Goal: Task Accomplishment & Management: Use online tool/utility

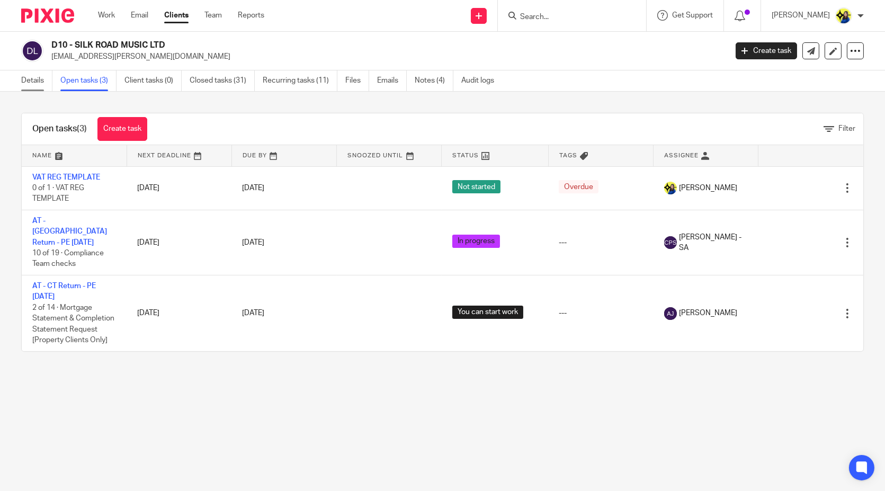
click at [43, 81] on link "Details" at bounding box center [36, 80] width 31 height 21
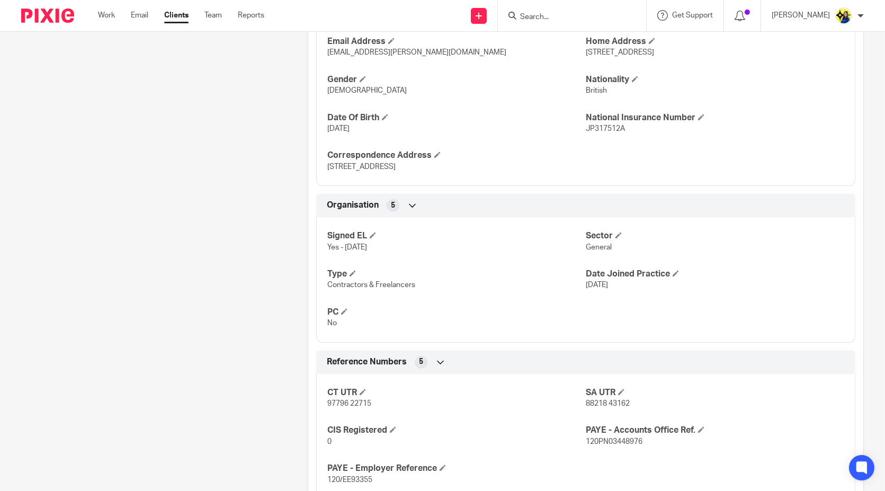
scroll to position [706, 0]
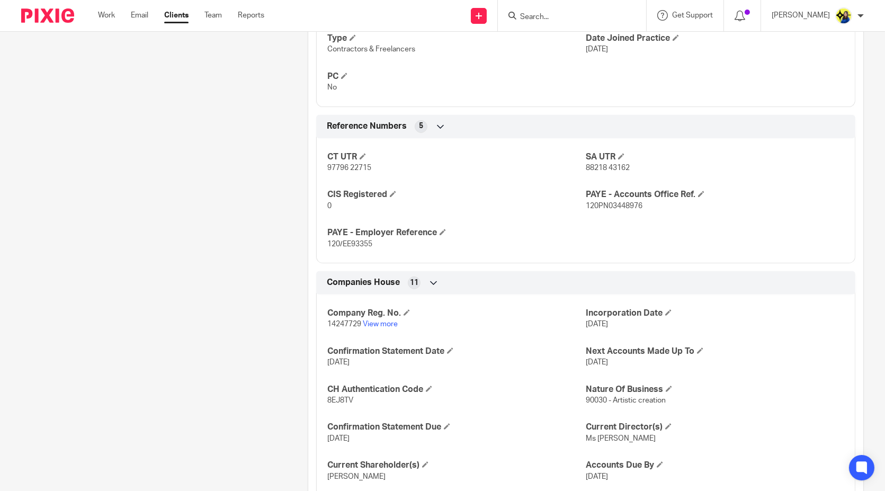
click at [267, 287] on div "Client contacts [PERSON_NAME] (Education and Human Rights Practitioner) 07704 7…" at bounding box center [148, 6] width 287 height 1198
click at [369, 324] on link "View more" at bounding box center [380, 323] width 35 height 7
click at [174, 362] on div "Client contacts Priyanka Devani (Education and Human Rights Practitioner) 07704…" at bounding box center [148, 6] width 287 height 1198
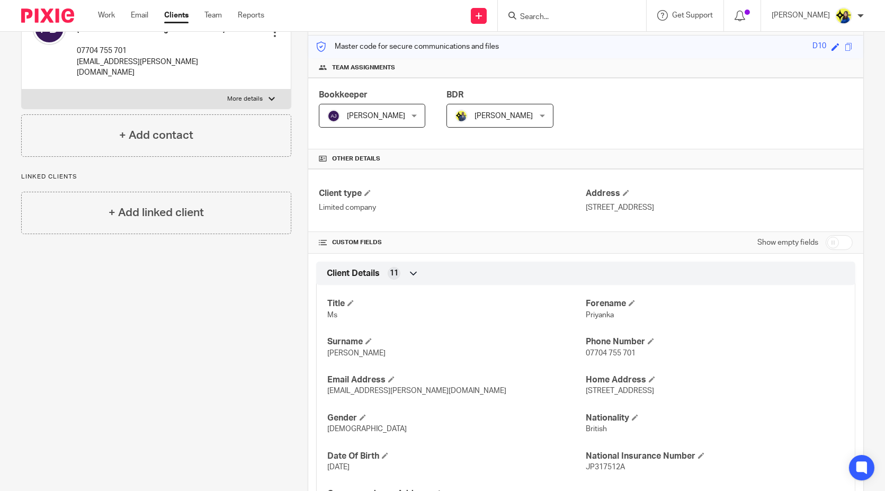
scroll to position [0, 0]
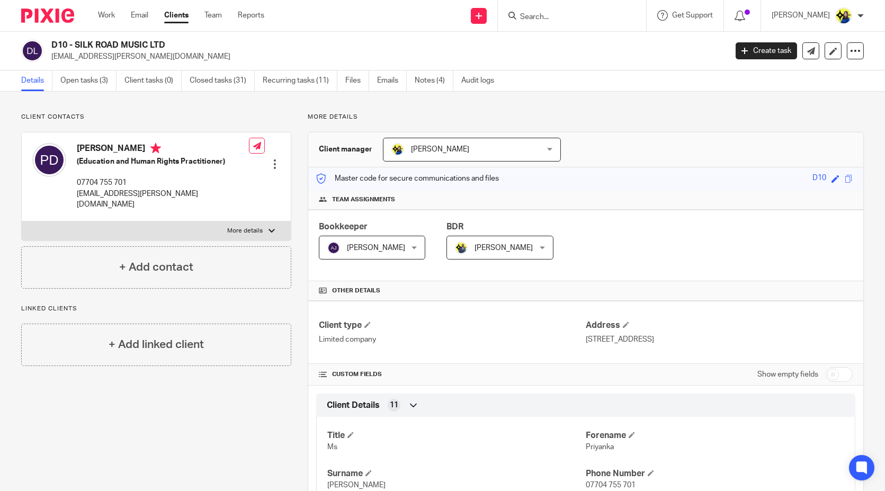
click at [91, 85] on link "Open tasks (3)" at bounding box center [88, 80] width 56 height 21
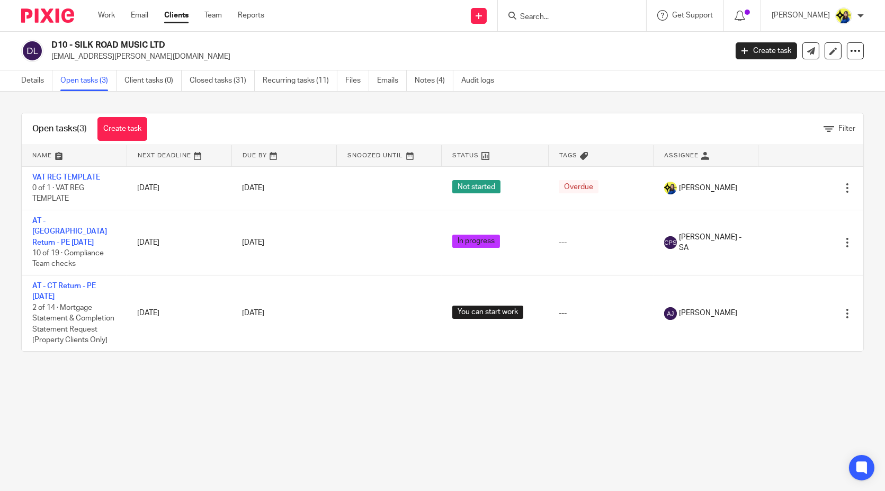
click at [37, 79] on link "Details" at bounding box center [36, 80] width 31 height 21
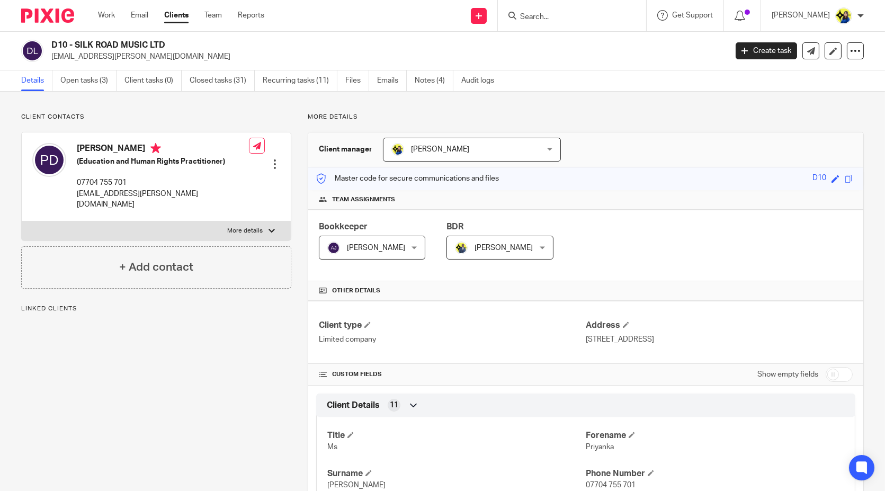
click at [93, 74] on link "Open tasks (3)" at bounding box center [88, 80] width 56 height 21
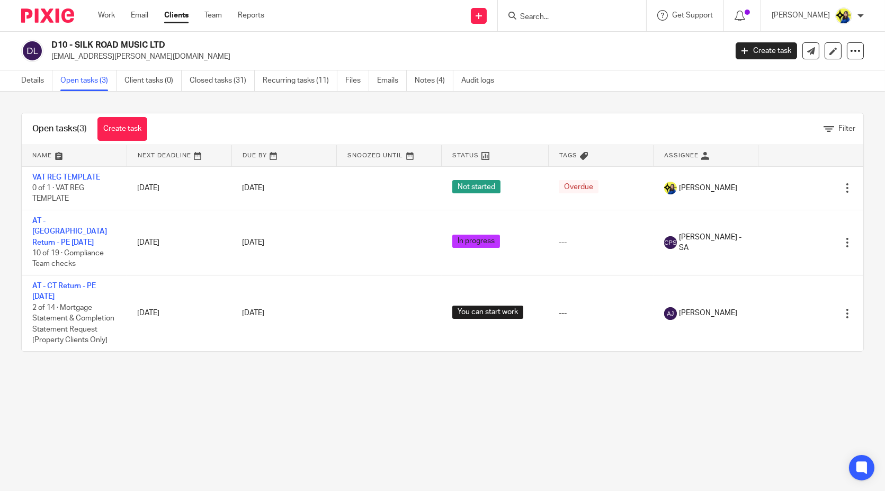
click at [245, 452] on main "D10 - SILK ROAD MUSIC LTD [EMAIL_ADDRESS][PERSON_NAME][DOMAIN_NAME] Create task…" at bounding box center [442, 245] width 885 height 491
click at [254, 433] on main "D10 - SILK ROAD MUSIC LTD [EMAIL_ADDRESS][PERSON_NAME][DOMAIN_NAME] Create task…" at bounding box center [442, 245] width 885 height 491
click at [377, 411] on main "D10 - SILK ROAD MUSIC LTD [EMAIL_ADDRESS][PERSON_NAME][DOMAIN_NAME] Create task…" at bounding box center [442, 245] width 885 height 491
click at [530, 433] on main "D10 - SILK ROAD MUSIC LTD [EMAIL_ADDRESS][PERSON_NAME][DOMAIN_NAME] Create task…" at bounding box center [442, 245] width 885 height 491
click at [500, 442] on main "D10 - SILK ROAD MUSIC LTD [EMAIL_ADDRESS][PERSON_NAME][DOMAIN_NAME] Create task…" at bounding box center [442, 245] width 885 height 491
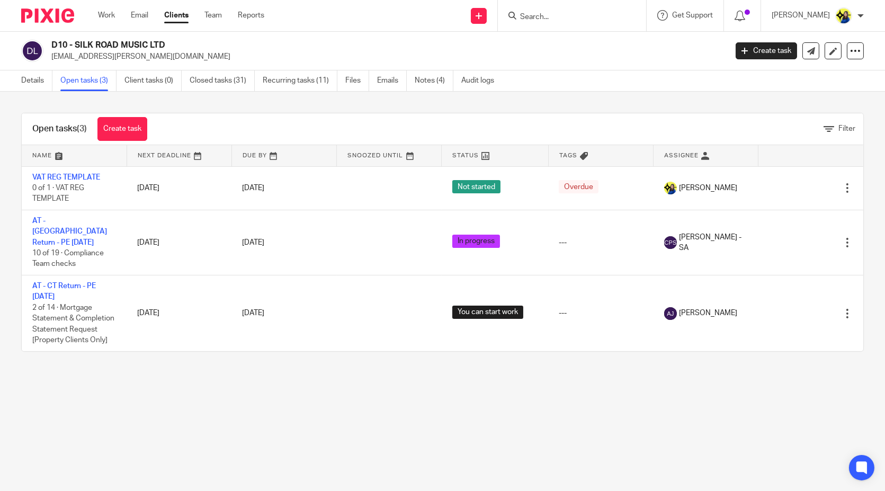
click at [500, 442] on main "D10 - SILK ROAD MUSIC LTD [EMAIL_ADDRESS][PERSON_NAME][DOMAIN_NAME] Create task…" at bounding box center [442, 245] width 885 height 491
click at [45, 79] on link "Details" at bounding box center [36, 80] width 31 height 21
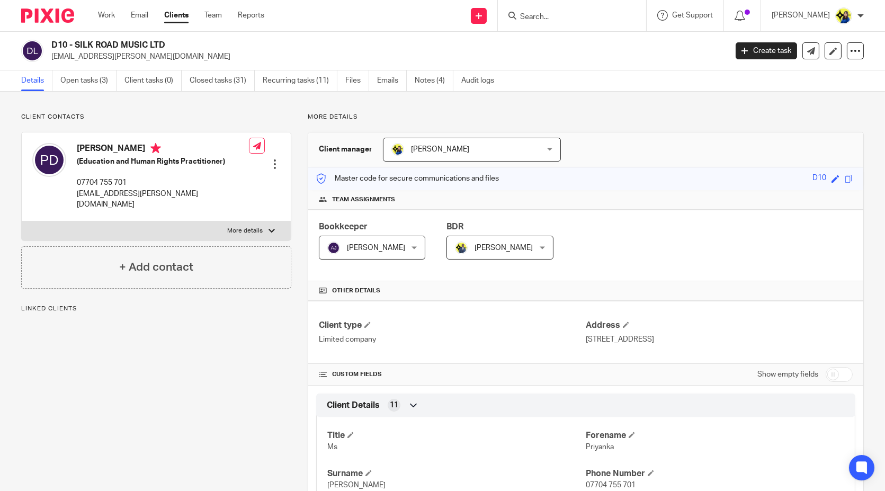
click at [96, 118] on p "Client contacts" at bounding box center [156, 117] width 270 height 8
click at [604, 19] on input "Search" at bounding box center [566, 18] width 95 height 10
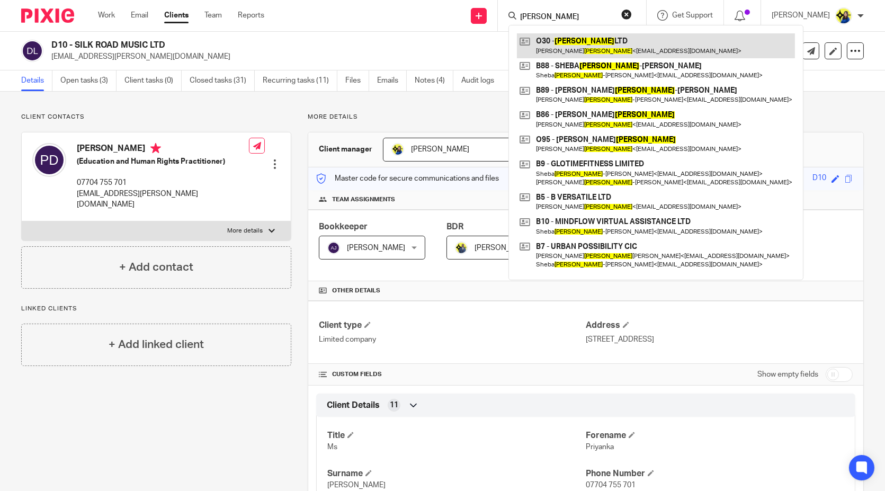
type input "boakye"
click at [603, 46] on link at bounding box center [656, 45] width 278 height 24
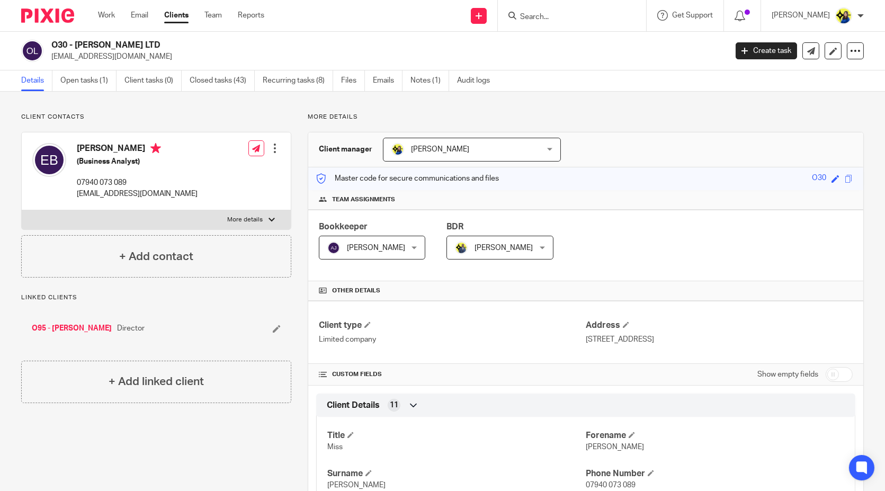
click at [599, 21] on input "Search" at bounding box center [566, 18] width 95 height 10
drag, startPoint x: 574, startPoint y: 17, endPoint x: 569, endPoint y: 20, distance: 6.2
click at [574, 17] on input "Search" at bounding box center [566, 18] width 95 height 10
click at [574, 16] on input "Search" at bounding box center [566, 18] width 95 height 10
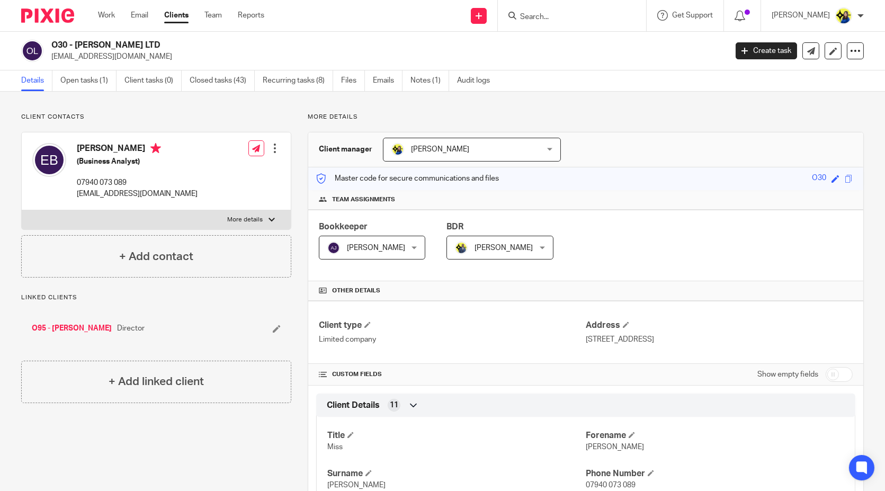
click at [574, 16] on input "Search" at bounding box center [566, 18] width 95 height 10
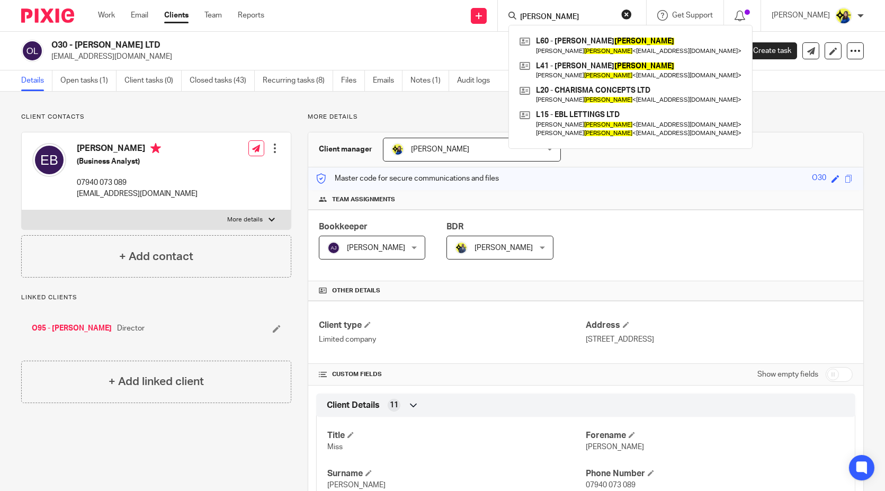
type input "lamptey"
drag, startPoint x: 584, startPoint y: 16, endPoint x: 511, endPoint y: 19, distance: 73.1
click at [511, 19] on div "Send new email Create task Add client Request signature lamptey L60 - BENJAMIN …" at bounding box center [582, 15] width 605 height 31
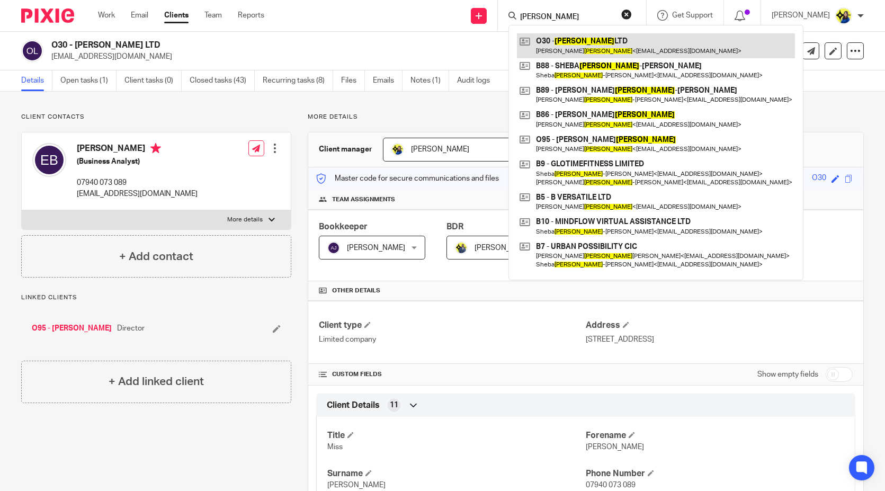
type input "[PERSON_NAME]"
click at [605, 39] on link at bounding box center [656, 45] width 278 height 24
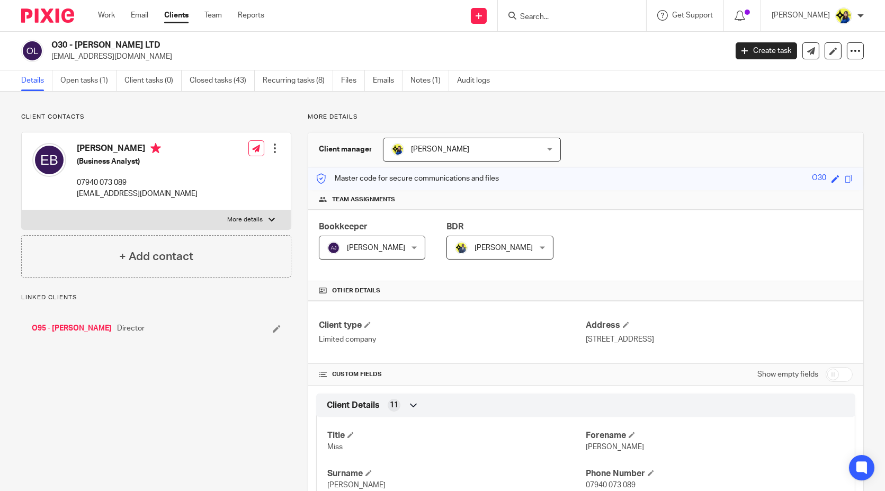
click at [87, 82] on link "Open tasks (1)" at bounding box center [88, 80] width 56 height 21
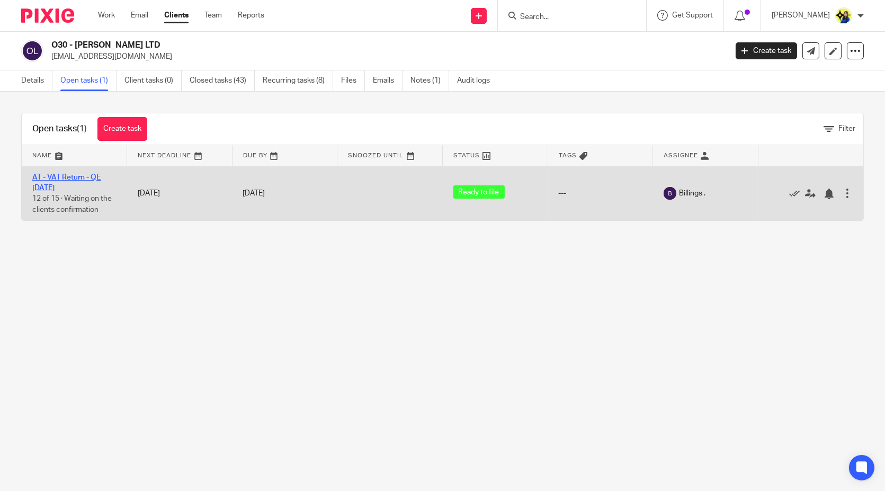
click at [57, 175] on link "AT - VAT Return - QE [DATE]" at bounding box center [66, 183] width 68 height 18
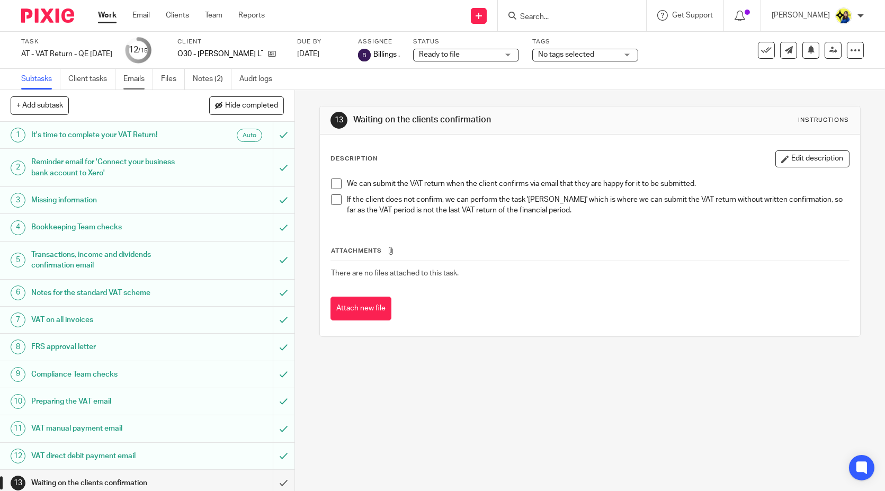
click at [138, 79] on link "Emails" at bounding box center [138, 79] width 30 height 21
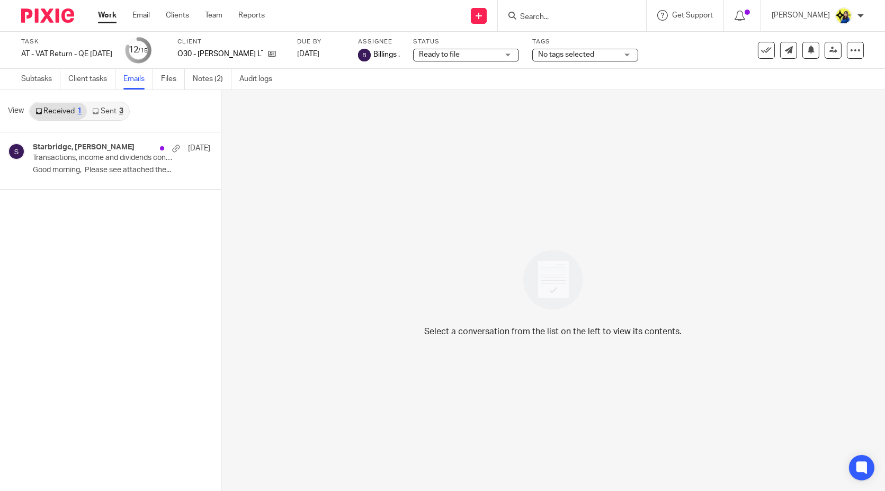
click at [112, 112] on link "Sent 3" at bounding box center [107, 111] width 41 height 17
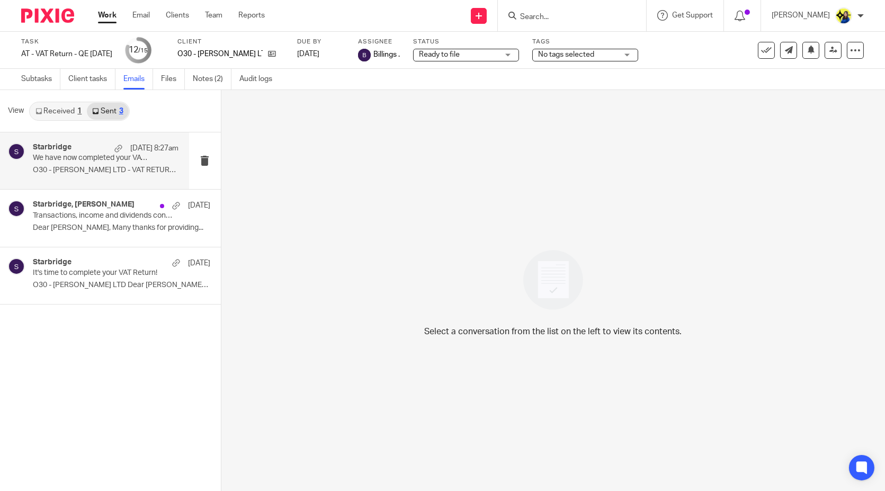
click at [109, 151] on div "16 Sep 8:27am" at bounding box center [143, 148] width 69 height 11
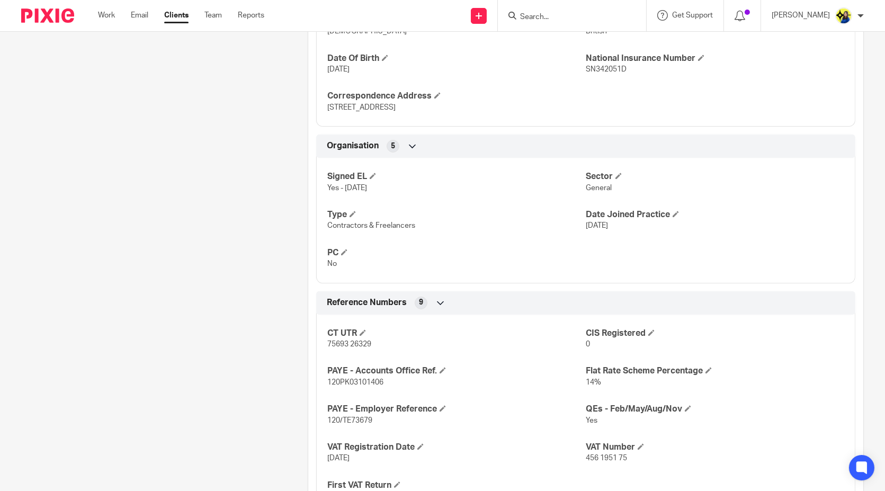
click at [201, 388] on div "Client contacts [PERSON_NAME] (Business Analyst) 07940 073 089 [EMAIL_ADDRESS][…" at bounding box center [148, 220] width 287 height 1274
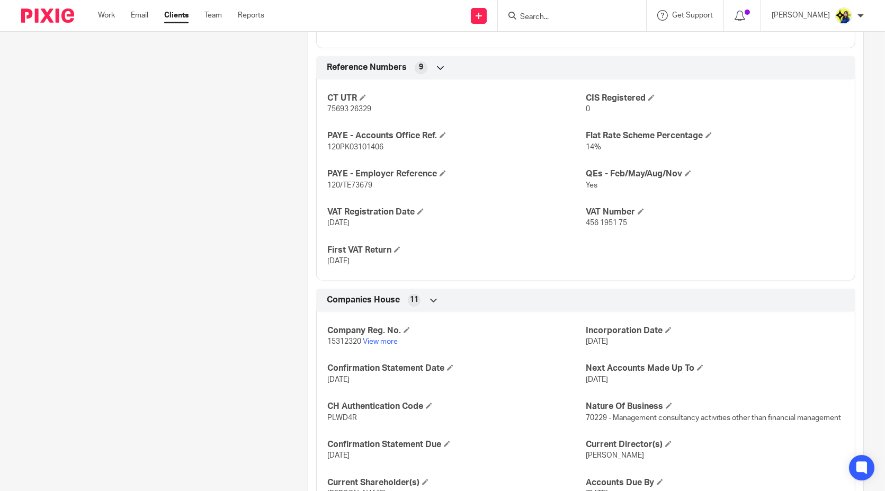
scroll to position [824, 0]
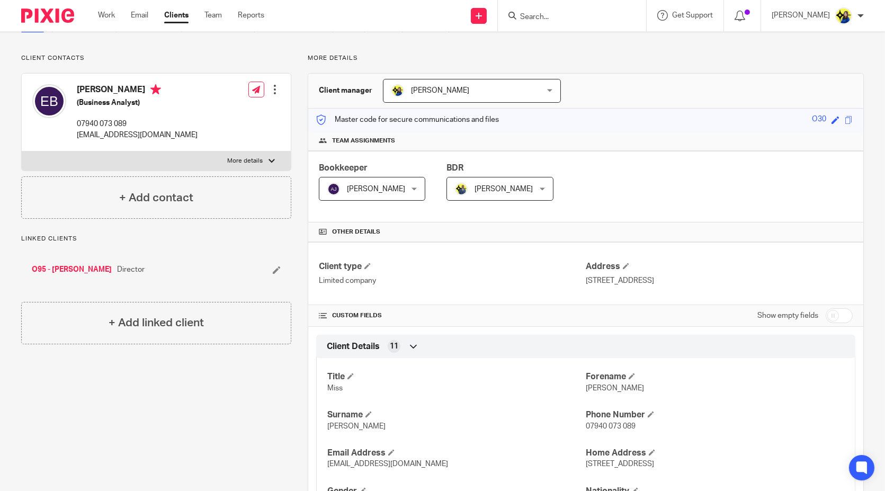
scroll to position [0, 0]
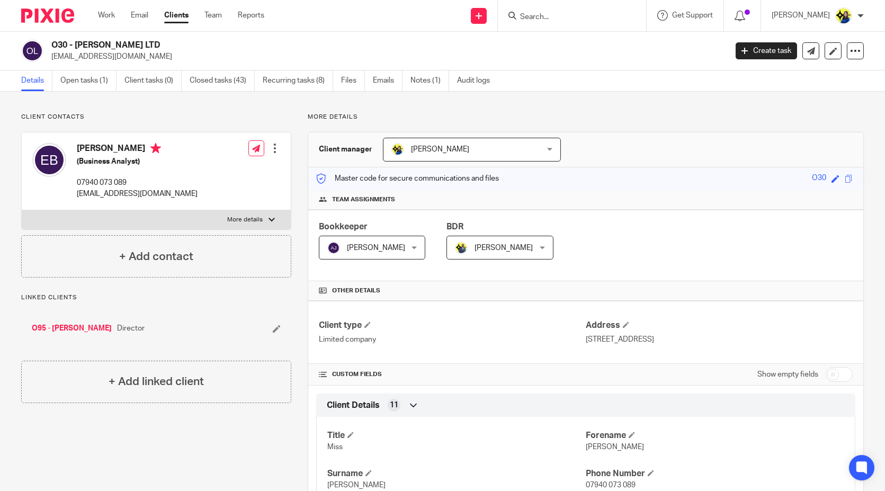
click at [749, 48] on link "Create task" at bounding box center [766, 50] width 61 height 17
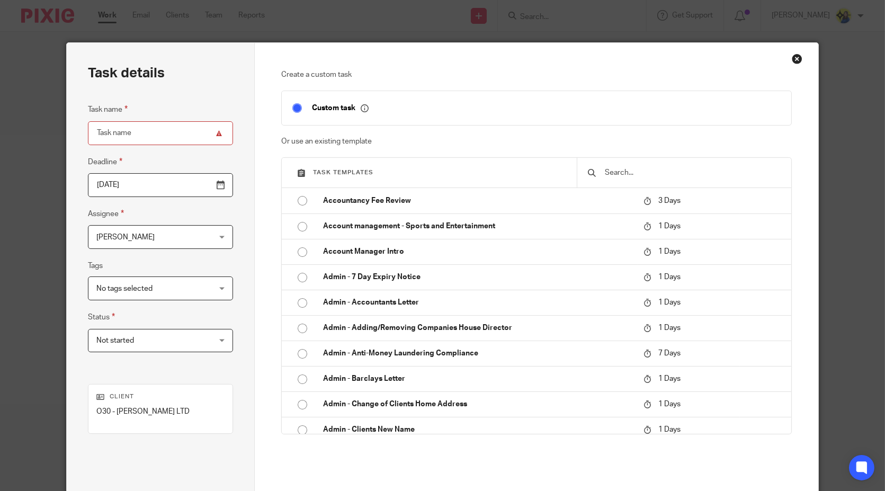
click at [634, 168] on input "text" at bounding box center [692, 173] width 177 height 12
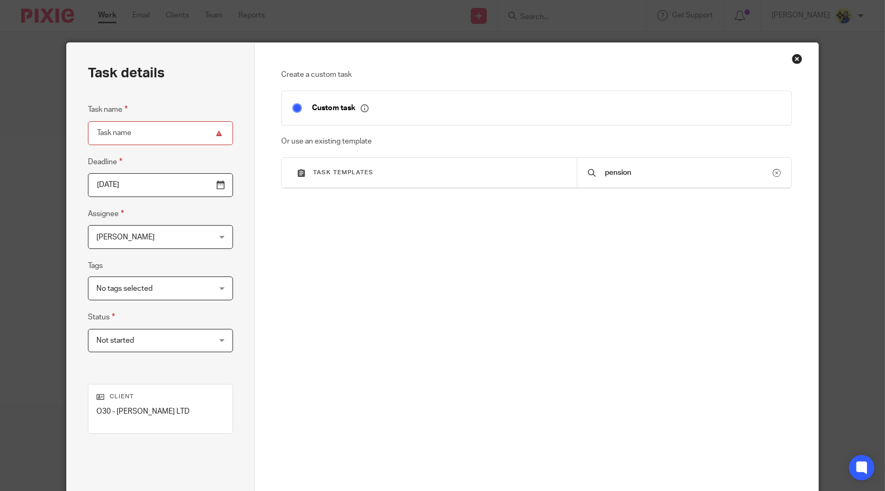
type input "pension"
click at [793, 58] on div "Close this dialog window" at bounding box center [797, 58] width 11 height 11
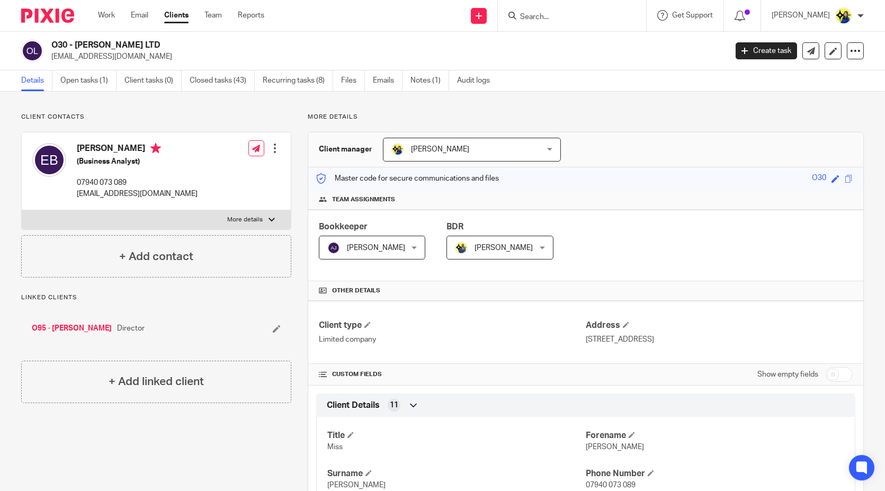
click at [607, 14] on input "Search" at bounding box center [566, 18] width 95 height 10
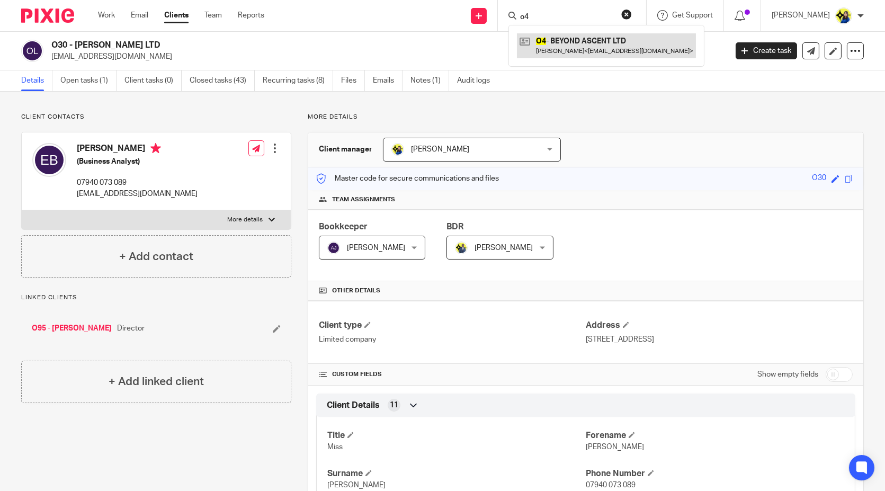
type input "o4"
click at [631, 38] on link at bounding box center [606, 45] width 179 height 24
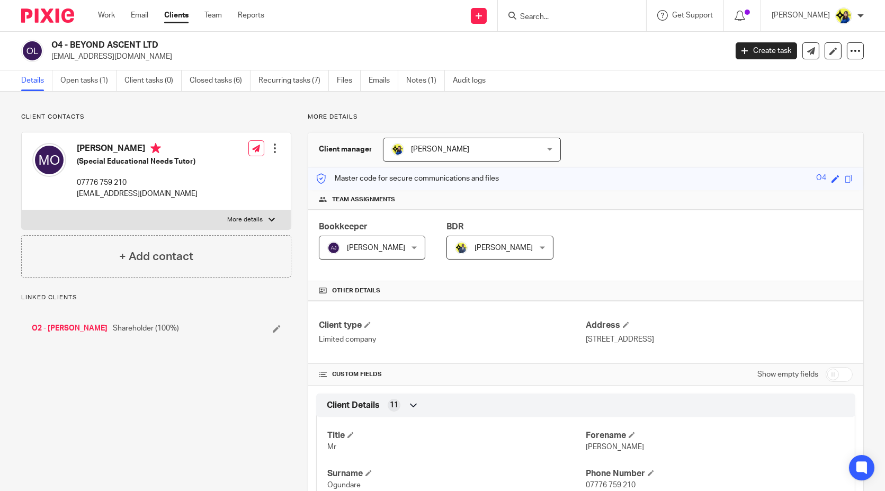
click at [50, 61] on div "O4 - BEYOND ASCENT LTD ogundaretayo624@gmail.com" at bounding box center [370, 51] width 699 height 22
click at [417, 75] on link "Notes (1)" at bounding box center [425, 80] width 39 height 21
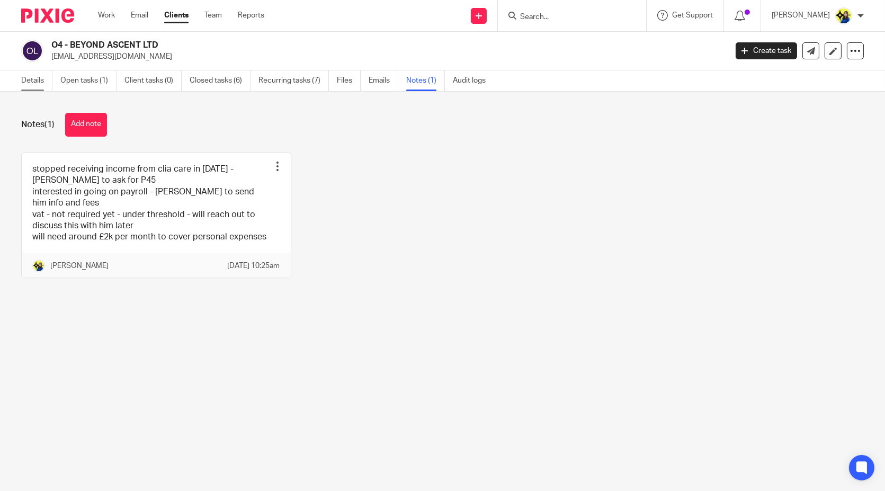
click at [36, 78] on link "Details" at bounding box center [36, 80] width 31 height 21
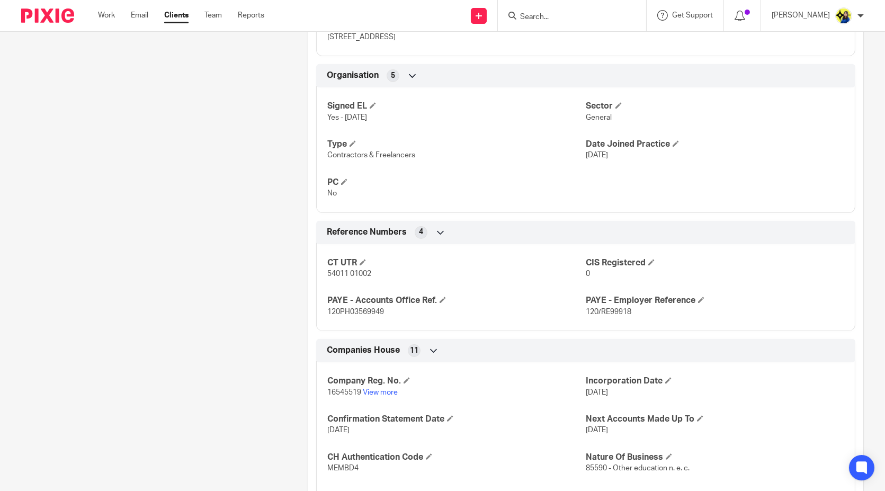
scroll to position [647, 0]
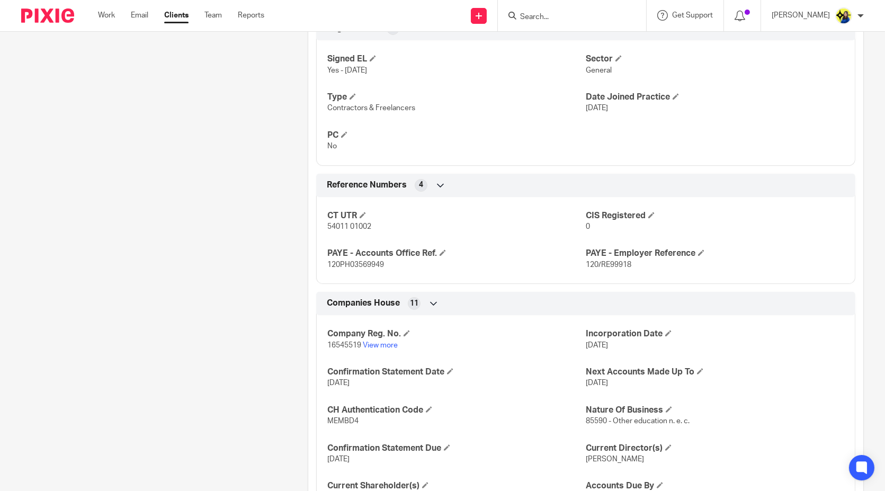
click at [230, 166] on div "Client contacts [PERSON_NAME] (Special Educational Needs Tutor) 07776 [GEOGRAPH…" at bounding box center [148, 30] width 287 height 1129
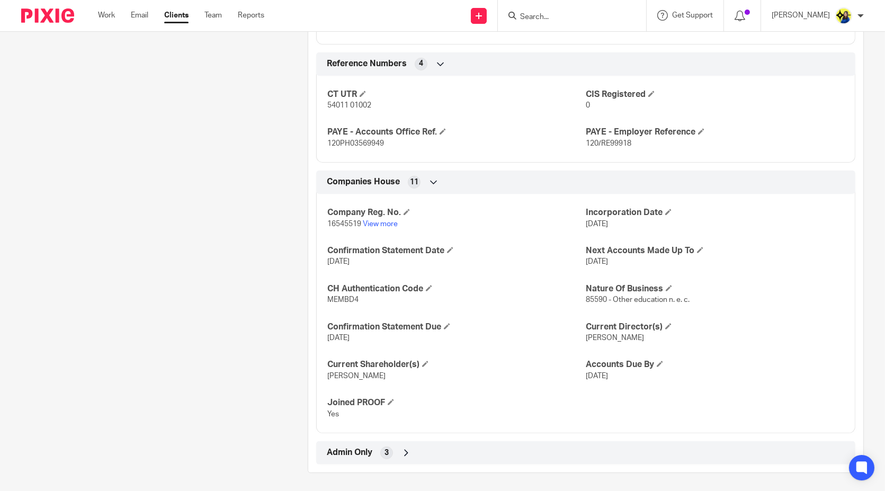
scroll to position [769, 0]
click at [346, 443] on div "Admin Only 3" at bounding box center [585, 452] width 523 height 18
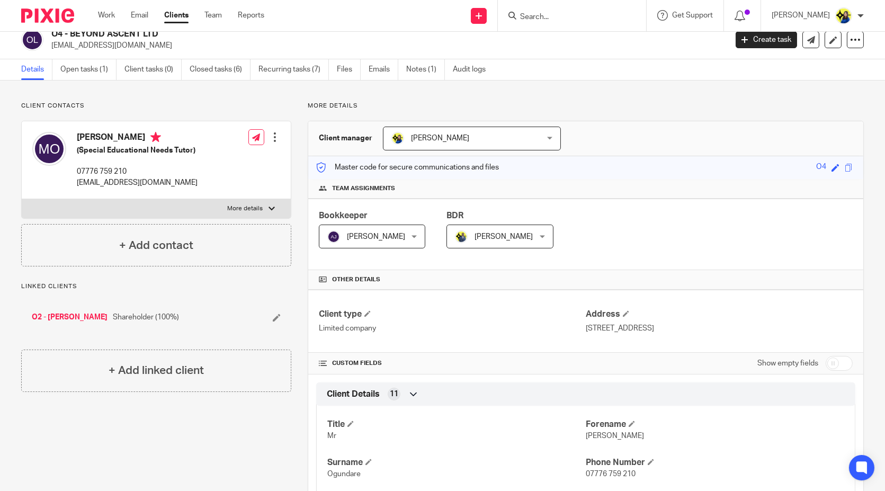
scroll to position [0, 0]
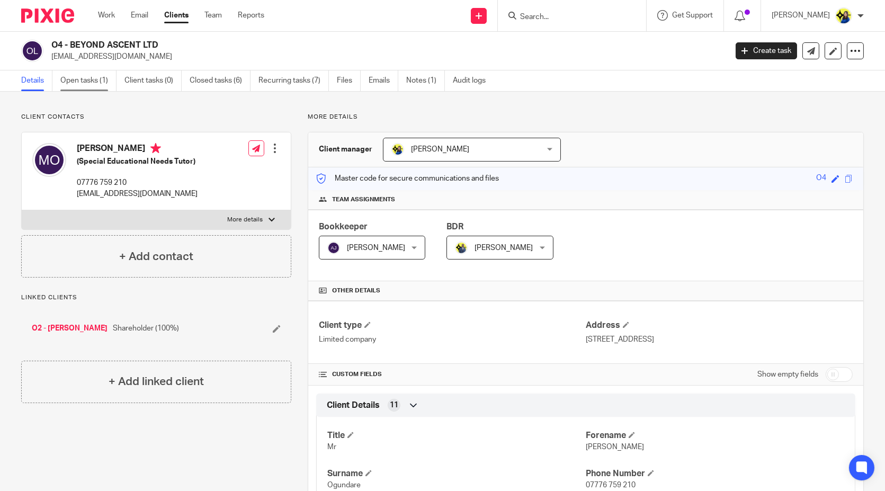
click at [82, 81] on link "Open tasks (1)" at bounding box center [88, 80] width 56 height 21
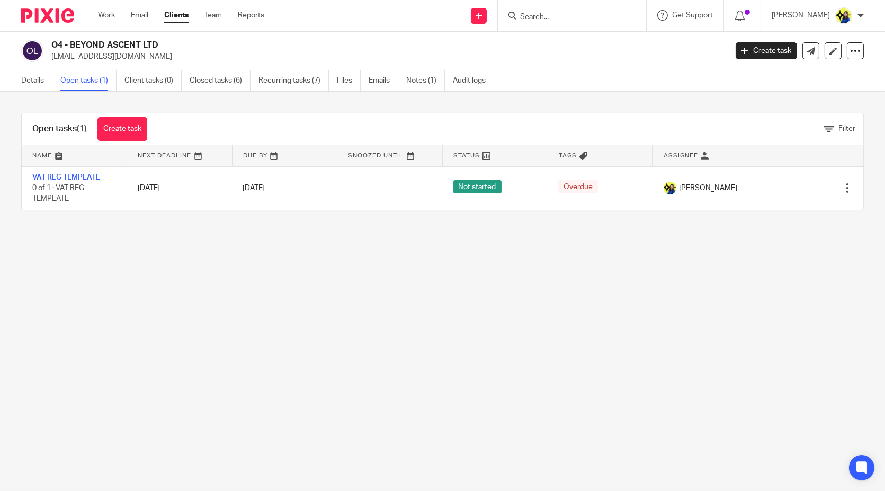
click at [426, 75] on link "Notes (1)" at bounding box center [425, 80] width 39 height 21
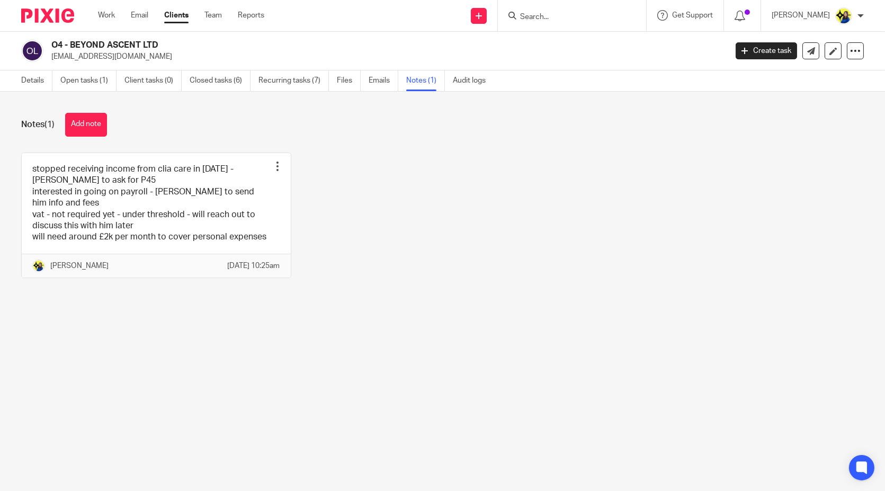
click at [419, 294] on div "stopped receiving income from clia care in [DATE] - [PERSON_NAME] to ask for P4…" at bounding box center [434, 223] width 859 height 141
click at [384, 225] on div "stopped receiving income from clia care in [DATE] - [PERSON_NAME] to ask for P4…" at bounding box center [434, 223] width 859 height 141
click at [739, 50] on link "Create task" at bounding box center [766, 50] width 61 height 17
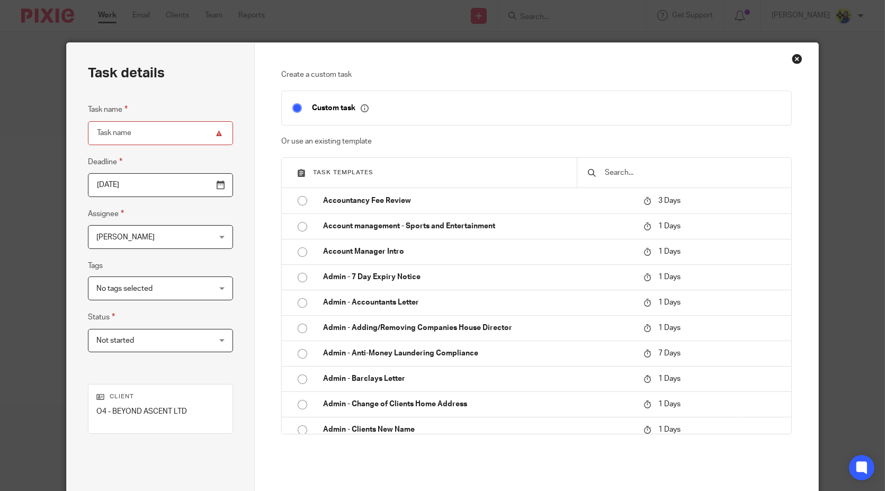
click at [628, 171] on input "text" at bounding box center [692, 173] width 177 height 12
click at [626, 172] on input "text" at bounding box center [692, 173] width 177 height 12
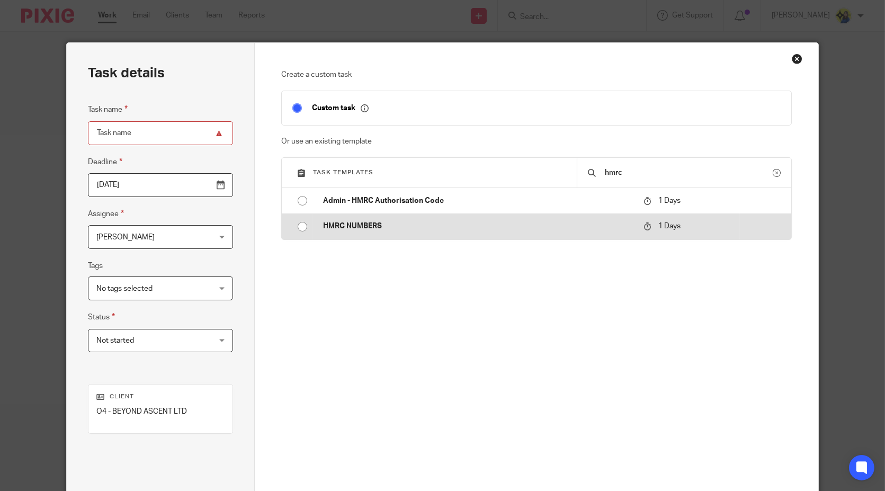
type input "hmrc"
click at [590, 229] on p "HMRC NUMBERS" at bounding box center [478, 226] width 310 height 11
type input "2025-09-19"
type input "HMRC NUMBERS"
checkbox input "false"
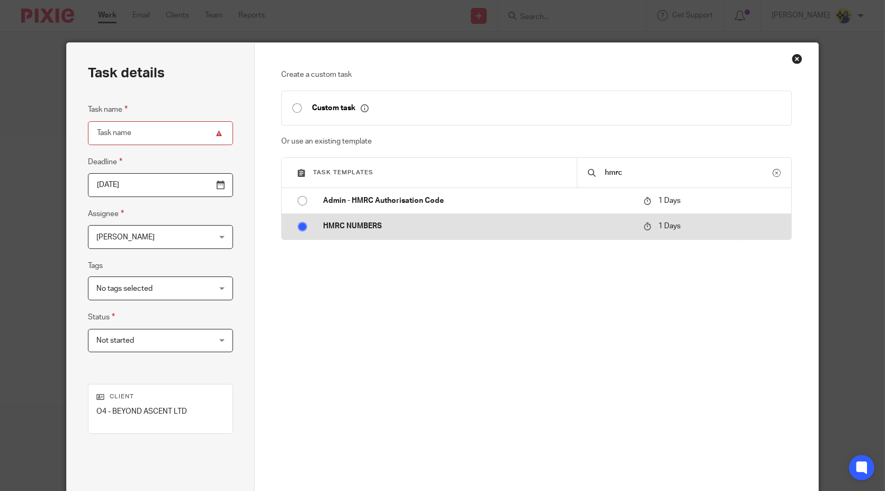
radio input "true"
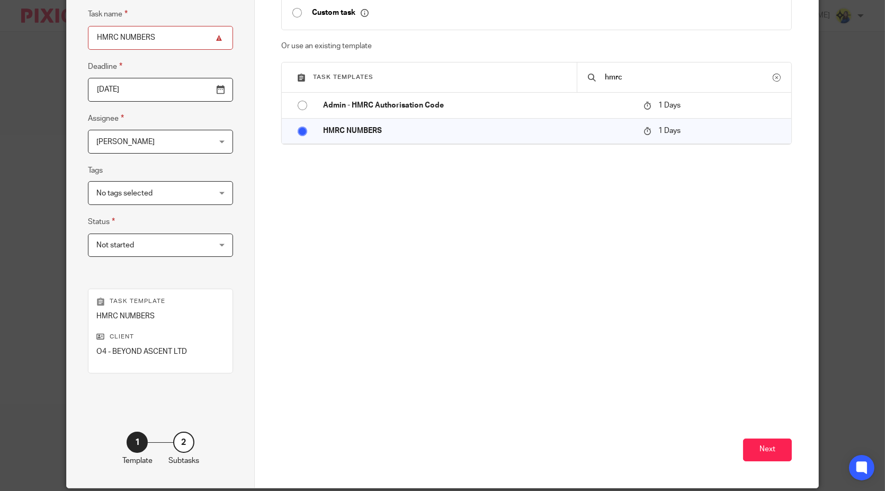
scroll to position [135, 0]
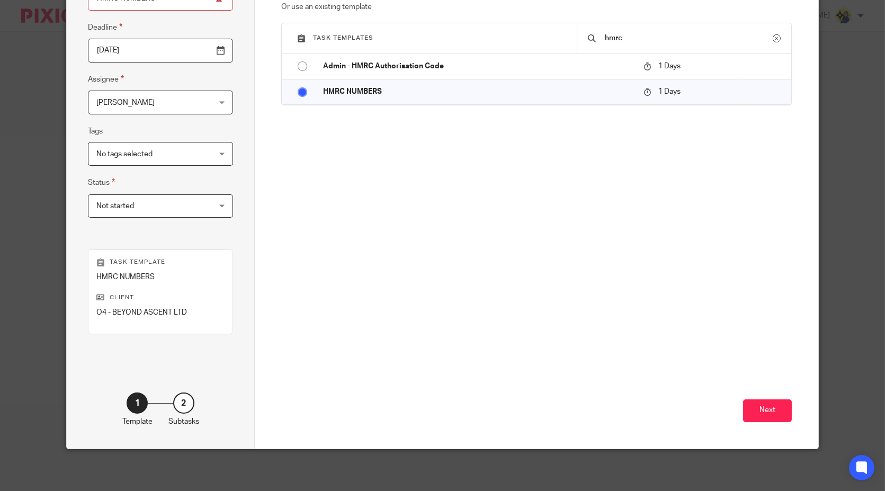
click at [779, 396] on div "Next" at bounding box center [536, 352] width 511 height 191
click at [774, 404] on button "Next" at bounding box center [767, 410] width 49 height 23
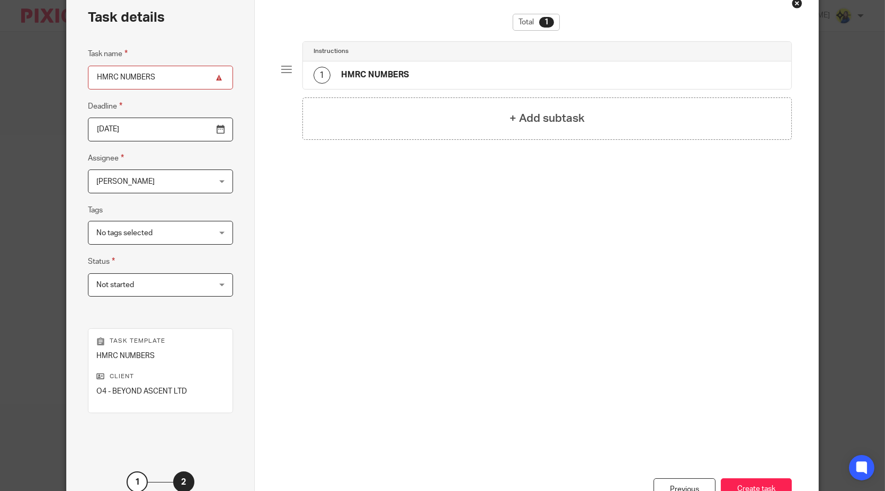
scroll to position [0, 0]
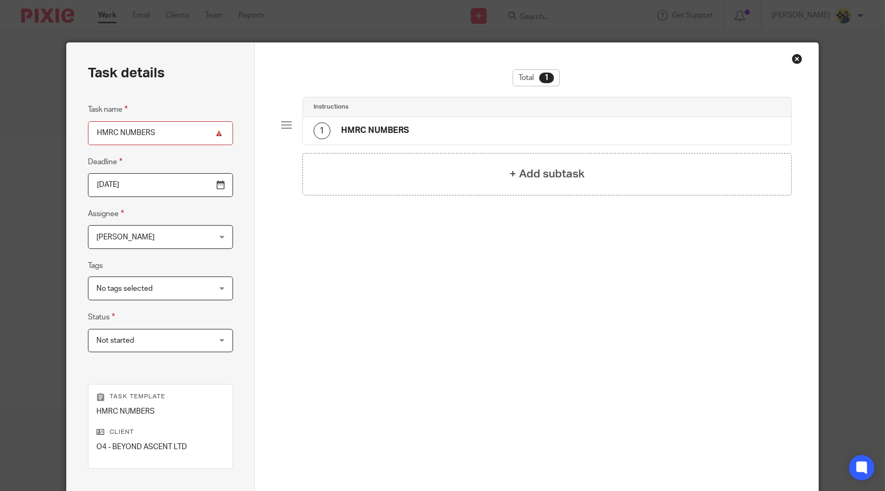
click at [404, 132] on h4 "HMRC NUMBERS" at bounding box center [375, 130] width 68 height 11
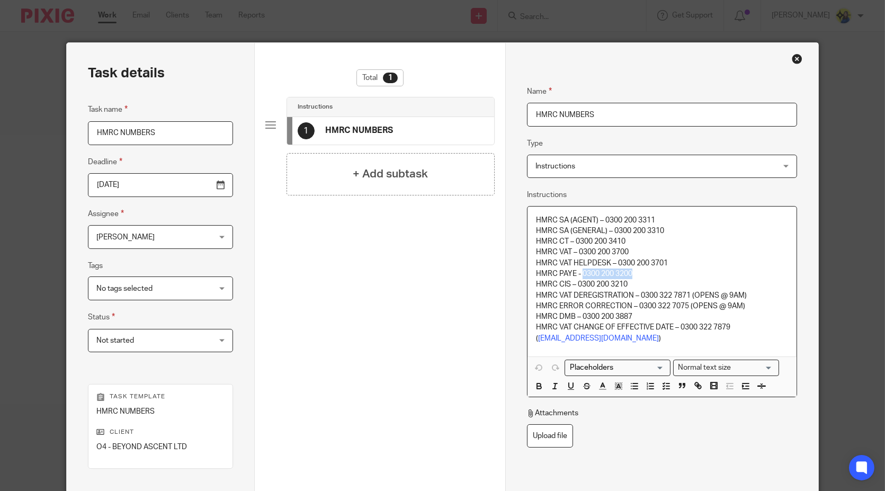
drag, startPoint x: 634, startPoint y: 271, endPoint x: 578, endPoint y: 272, distance: 56.2
click at [578, 272] on p "HMRC PAYE - 0300 200 3200" at bounding box center [662, 274] width 252 height 11
copy p "0300 200 3200"
click at [792, 58] on div "Close this dialog window" at bounding box center [797, 58] width 11 height 11
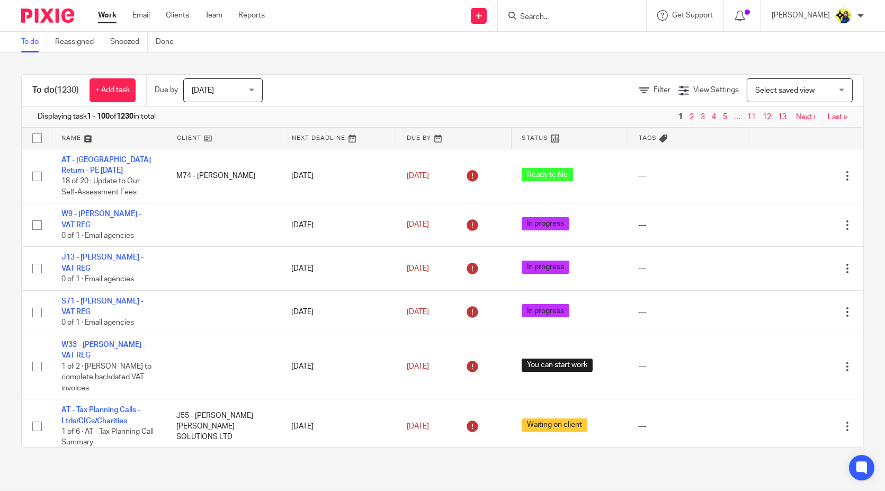
click at [587, 17] on input "Search" at bounding box center [566, 18] width 95 height 10
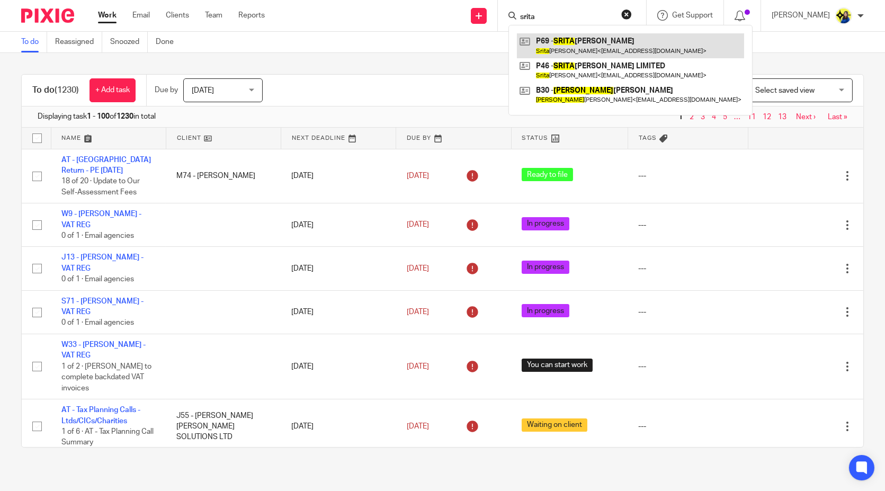
type input "srita"
click at [609, 38] on link at bounding box center [630, 45] width 227 height 24
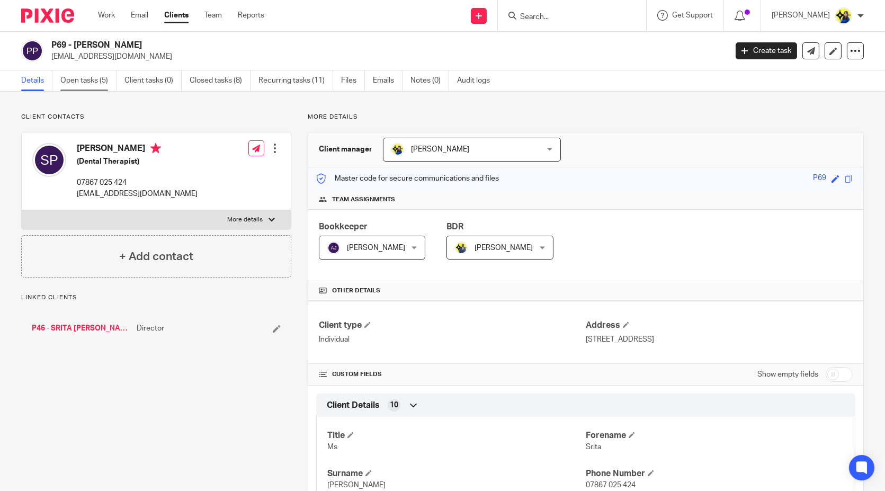
click at [98, 76] on link "Open tasks (5)" at bounding box center [88, 80] width 56 height 21
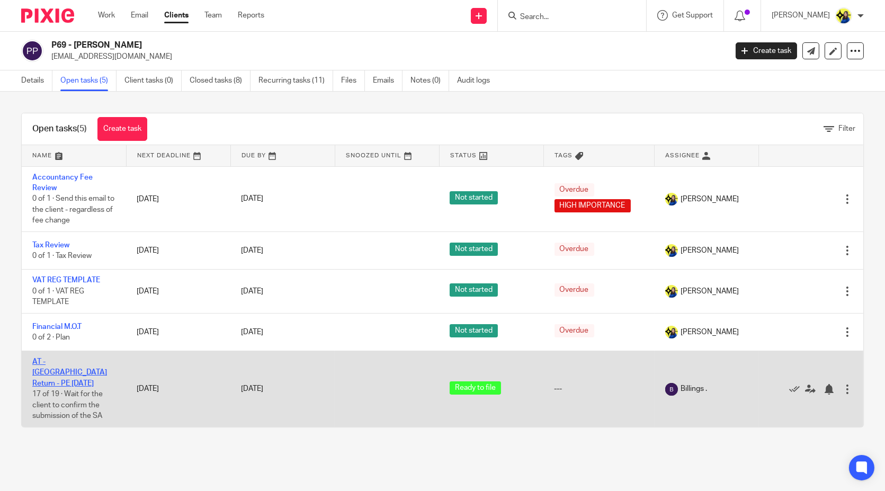
click at [78, 358] on link "AT - [GEOGRAPHIC_DATA] Return - PE [DATE]" at bounding box center [69, 372] width 75 height 29
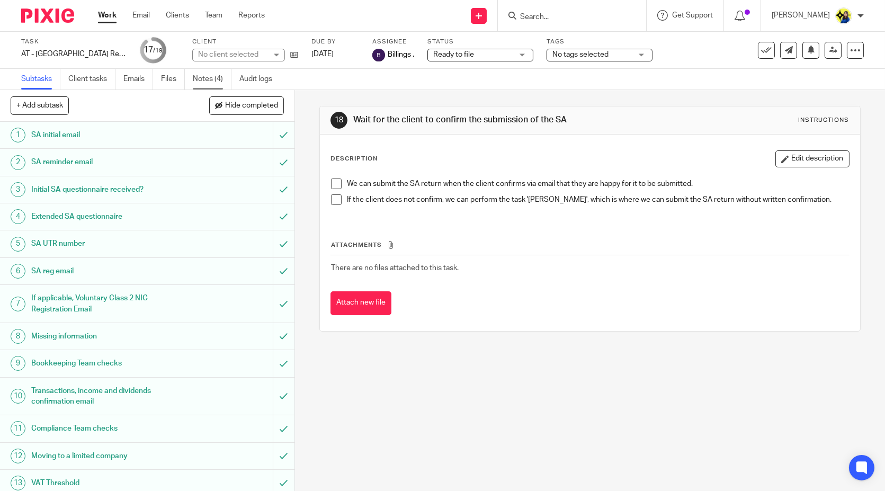
click at [204, 75] on link "Notes (4)" at bounding box center [212, 79] width 39 height 21
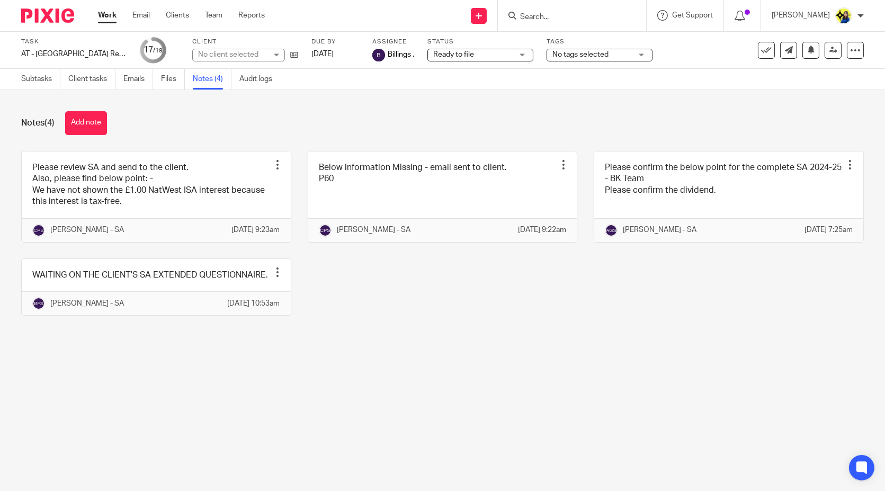
click at [138, 74] on link "Emails" at bounding box center [138, 79] width 30 height 21
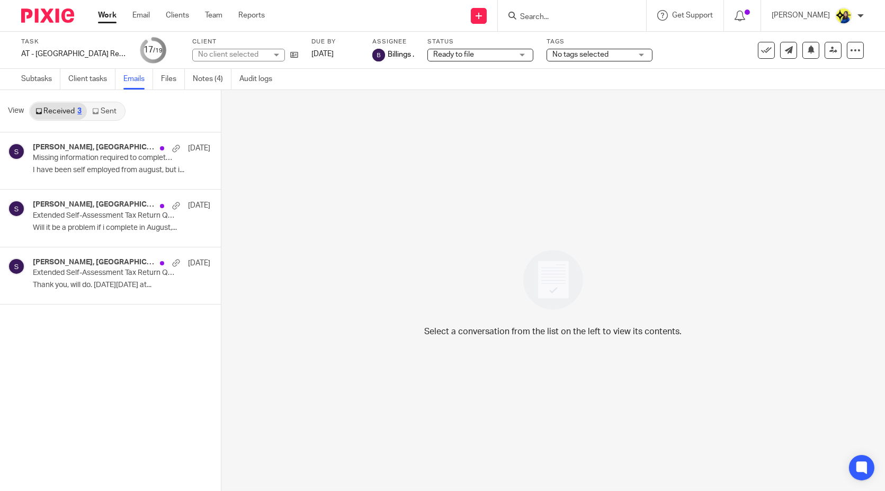
click at [98, 110] on icon at bounding box center [95, 111] width 6 height 6
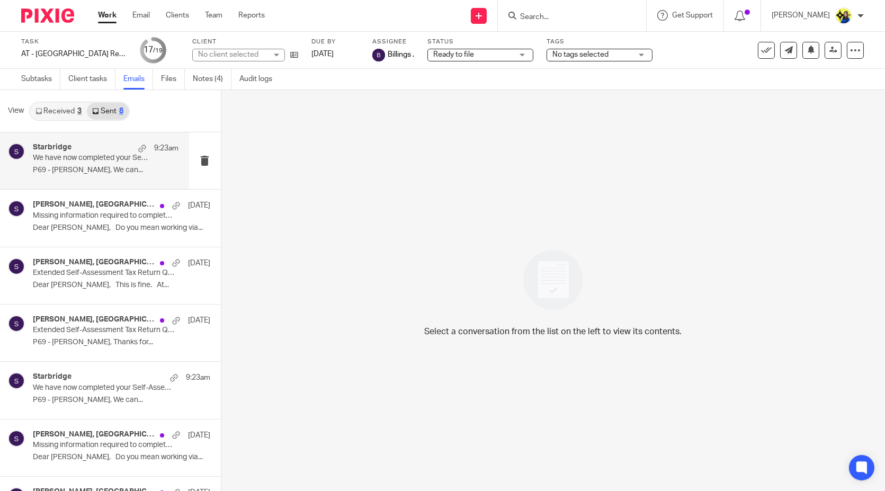
click at [77, 176] on div "Starbridge 9:23am We have now completed your Self-Assessment Tax Return for 202…" at bounding box center [106, 160] width 146 height 35
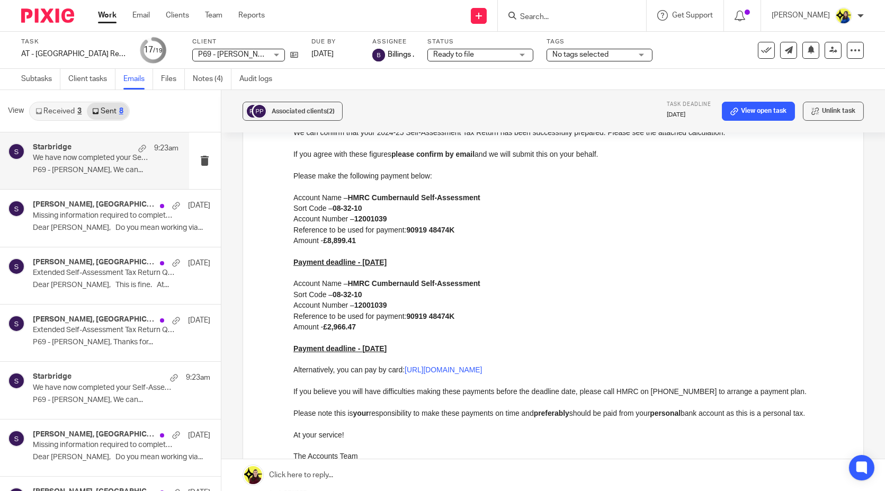
scroll to position [294, 0]
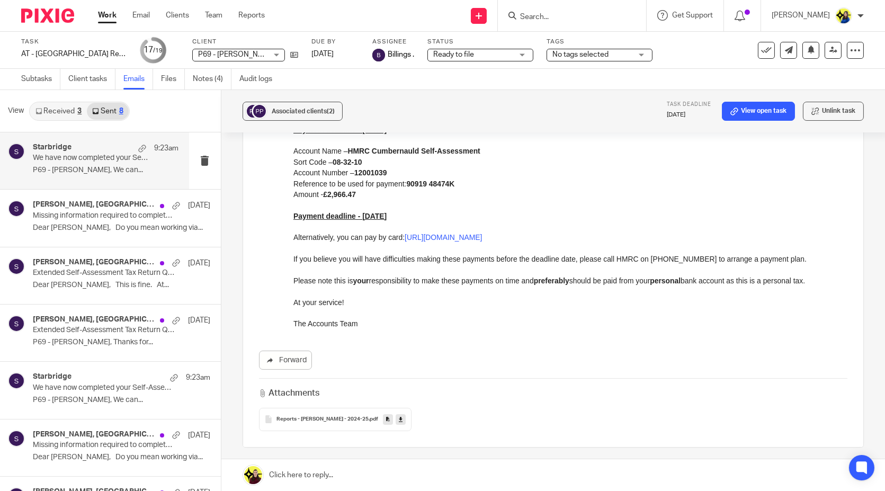
click at [325, 416] on span "Reports - SRITA PAUL - 2024-25" at bounding box center [322, 419] width 92 height 6
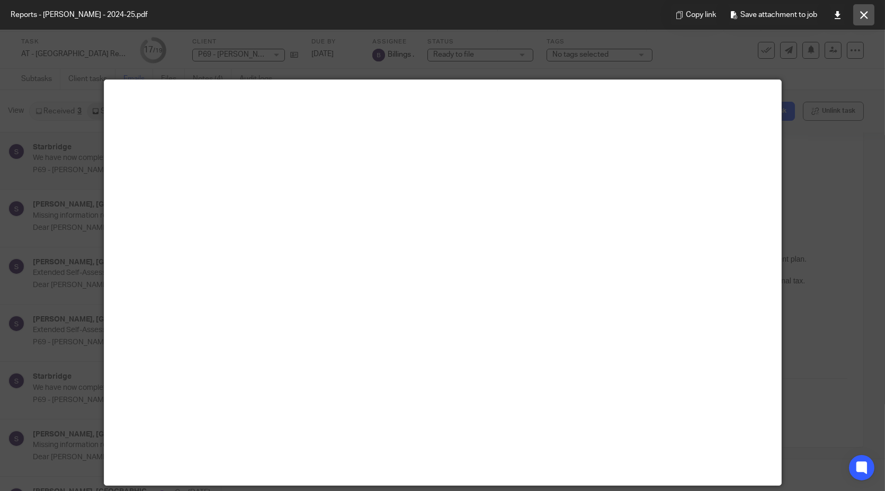
click at [871, 14] on button at bounding box center [863, 14] width 21 height 21
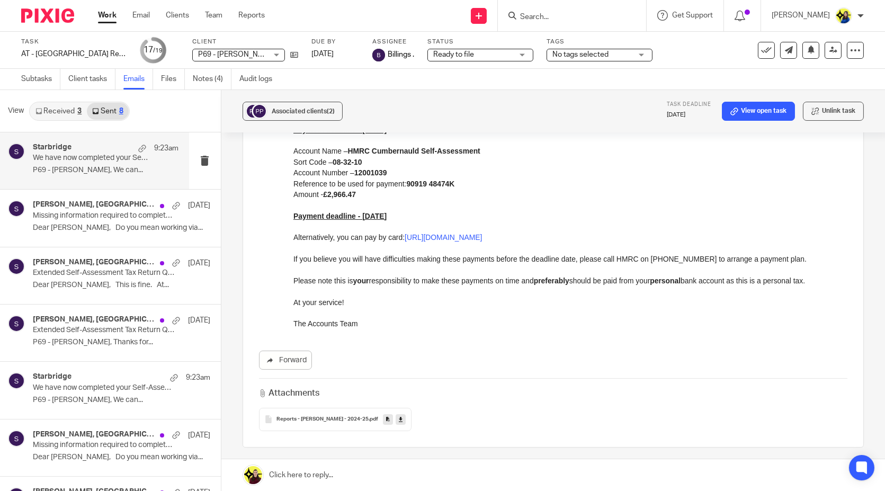
click at [102, 13] on link "Work" at bounding box center [107, 15] width 19 height 11
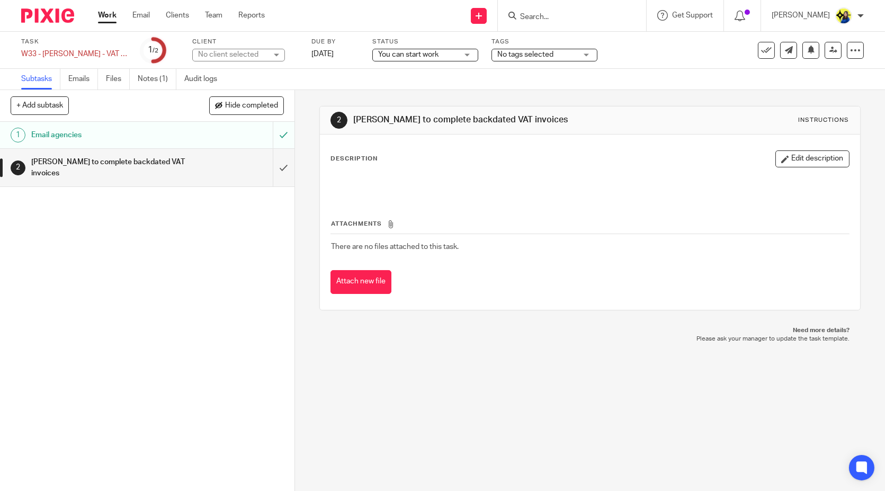
click at [178, 249] on div "1 Email agencies 2 [PERSON_NAME] to complete backdated VAT invoices" at bounding box center [147, 306] width 294 height 369
click at [159, 233] on div "1 Email agencies 2 [PERSON_NAME] to complete backdated VAT invoices" at bounding box center [147, 306] width 294 height 369
click at [100, 140] on h1 "Email agencies" at bounding box center [108, 135] width 154 height 16
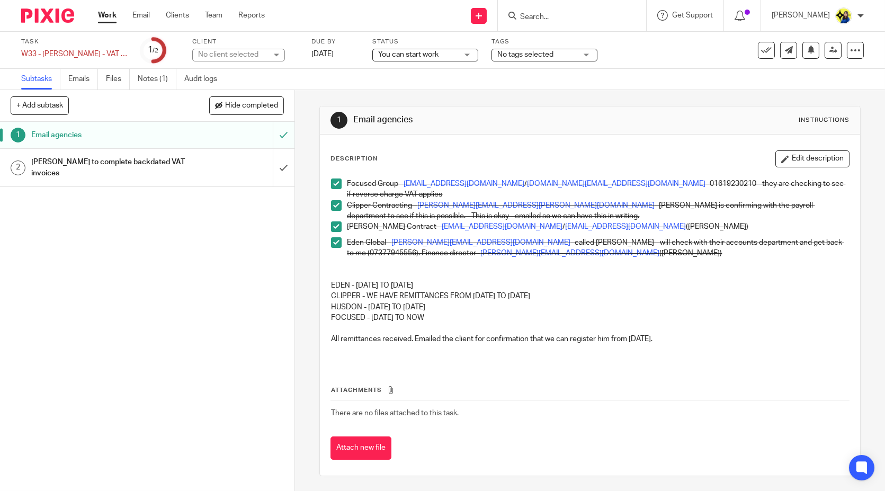
click at [439, 297] on p "CLIPPER - WE HAVE REMITTANCES FROM 10-12-2023 TO 01-06-2025" at bounding box center [589, 296] width 517 height 11
click at [351, 282] on p "EDEN - 02-09-2022 TO 22-03-2024" at bounding box center [589, 285] width 517 height 11
click at [460, 287] on p "EDEN - 02-09-2022 TO 22-03-2024" at bounding box center [589, 285] width 517 height 11
click at [227, 252] on div "1 Email agencies 2 Devanshi to complete backdated VAT invoices" at bounding box center [147, 306] width 294 height 369
click at [829, 46] on icon at bounding box center [833, 50] width 8 height 8
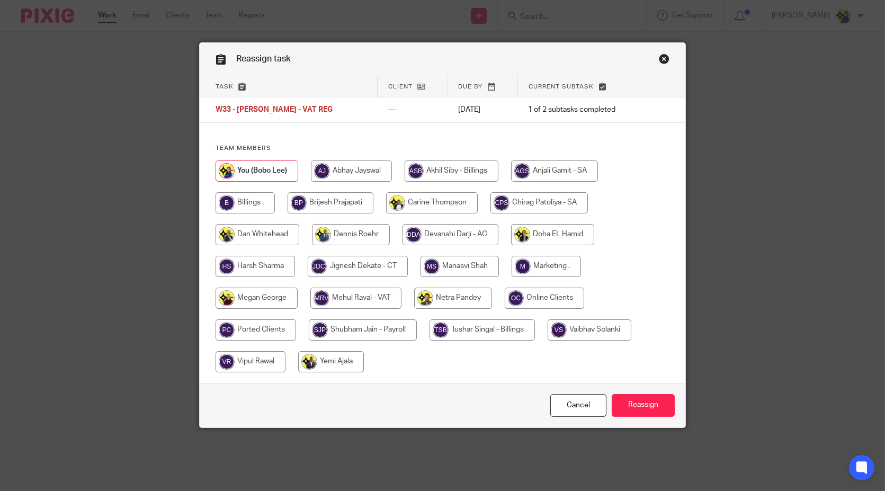
click at [465, 238] on input "radio" at bounding box center [451, 234] width 96 height 21
radio input "true"
click at [641, 411] on input "Reassign" at bounding box center [643, 405] width 63 height 23
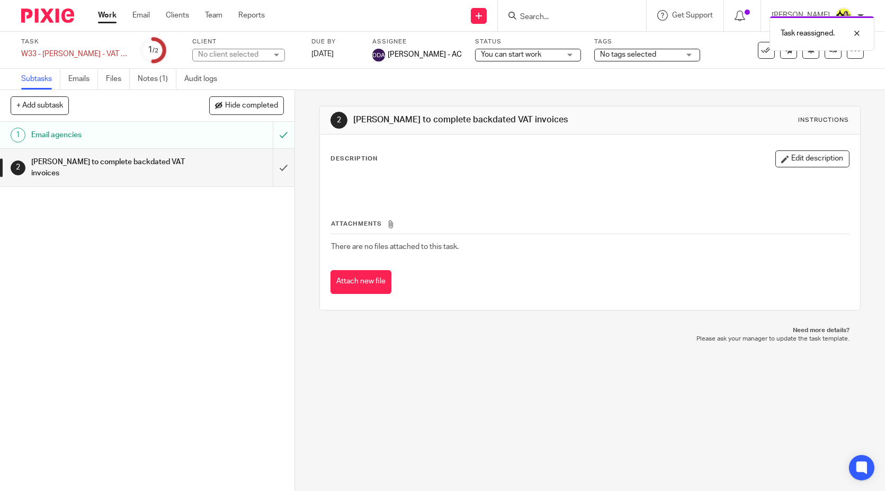
click at [592, 375] on div "2 [PERSON_NAME] to complete backdated VAT invoices Instructions Description Edi…" at bounding box center [590, 290] width 590 height 401
click at [340, 50] on link "[DATE]" at bounding box center [335, 54] width 48 height 11
click at [446, 369] on div "2 [PERSON_NAME] to complete backdated VAT invoices Instructions Description Edi…" at bounding box center [590, 290] width 590 height 401
click at [573, 387] on div "2 [PERSON_NAME] to complete backdated VAT invoices Instructions Description Edi…" at bounding box center [590, 290] width 590 height 401
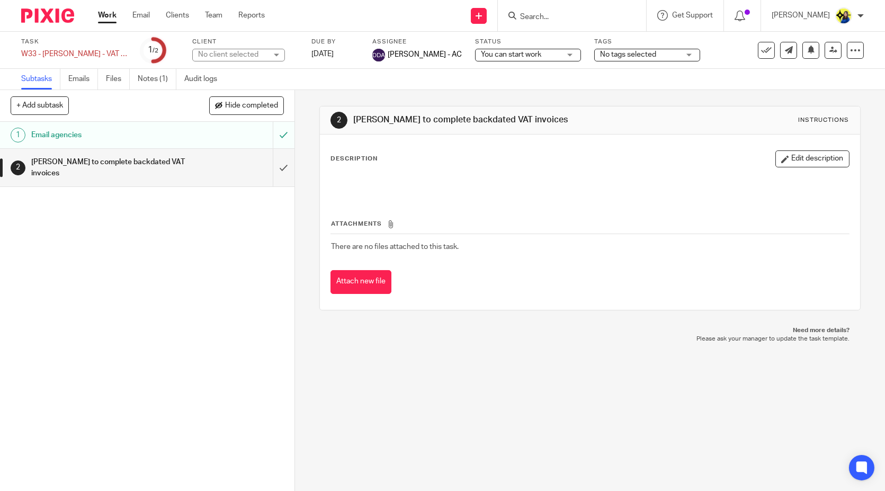
click at [508, 414] on div "2 [PERSON_NAME] to complete backdated VAT invoices Instructions Description Edi…" at bounding box center [590, 290] width 590 height 401
click at [587, 16] on input "Search" at bounding box center [566, 18] width 95 height 10
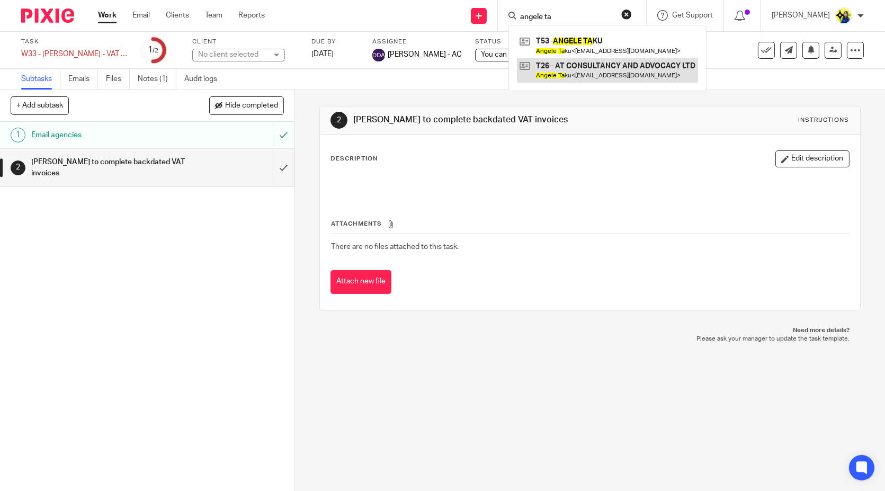
type input "angele ta"
click at [613, 64] on link at bounding box center [607, 70] width 181 height 24
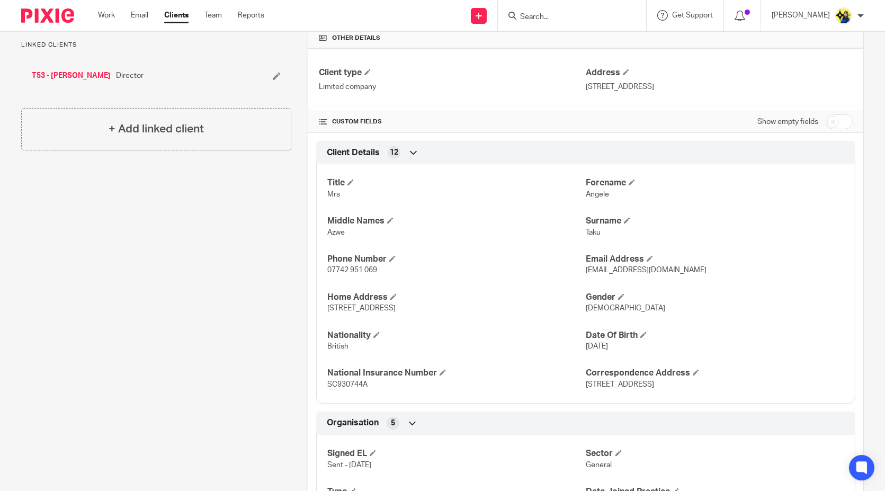
scroll to position [353, 0]
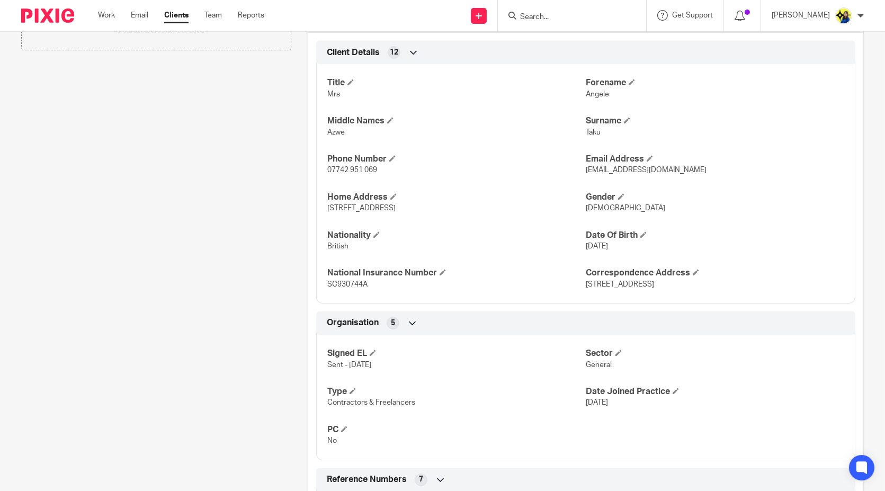
click at [172, 150] on div "Client contacts [PERSON_NAME] (Social Worker) 07742 951 069 [EMAIL_ADDRESS][DOM…" at bounding box center [148, 378] width 287 height 1236
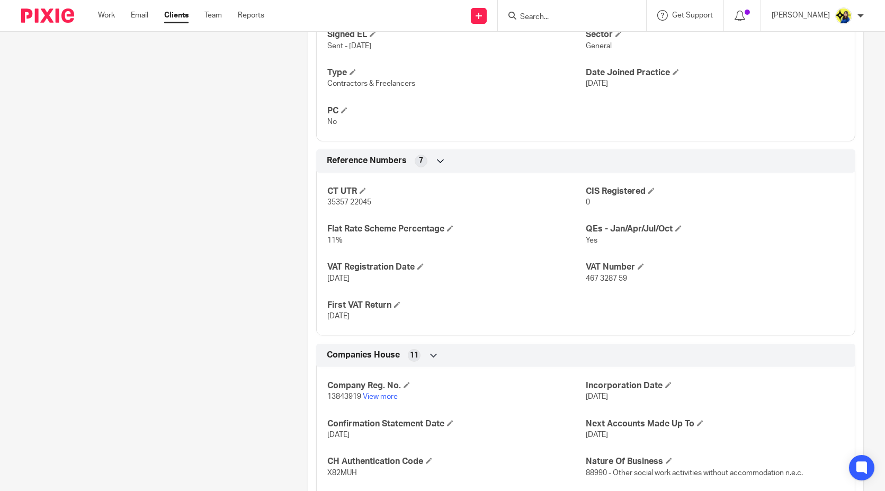
scroll to position [706, 0]
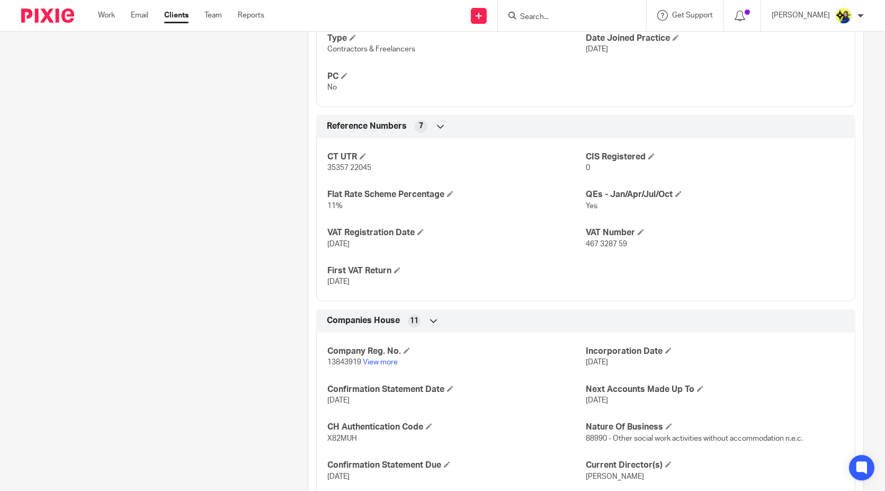
click at [151, 111] on div "Client contacts [PERSON_NAME] (Social Worker) 07742 951 069 [EMAIL_ADDRESS][DOM…" at bounding box center [148, 25] width 287 height 1236
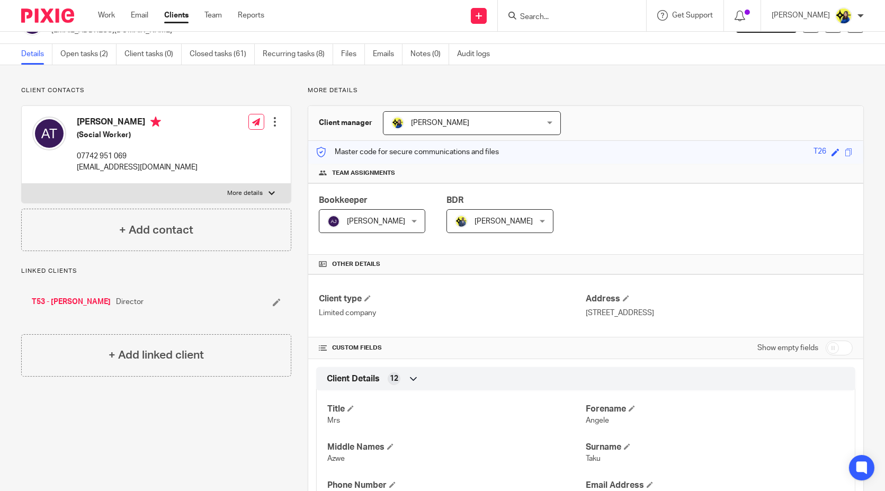
scroll to position [0, 0]
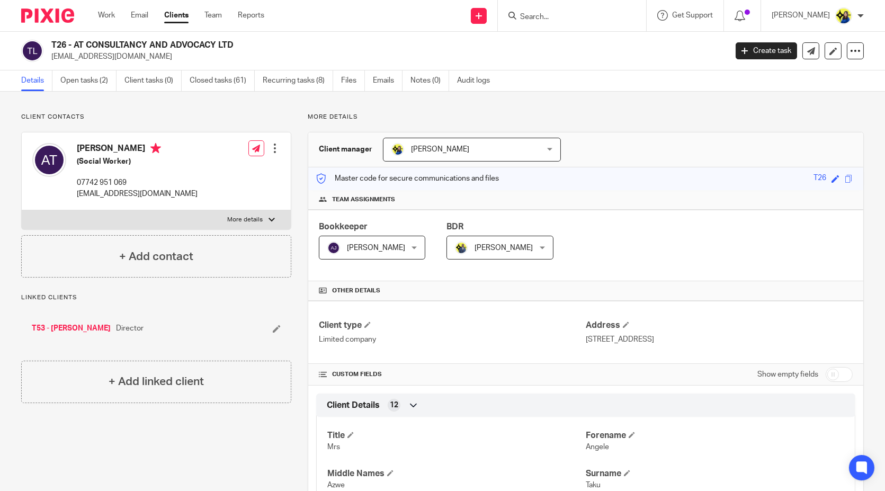
click at [141, 113] on p "Client contacts" at bounding box center [156, 117] width 270 height 8
click at [108, 85] on link "Open tasks (2)" at bounding box center [88, 80] width 56 height 21
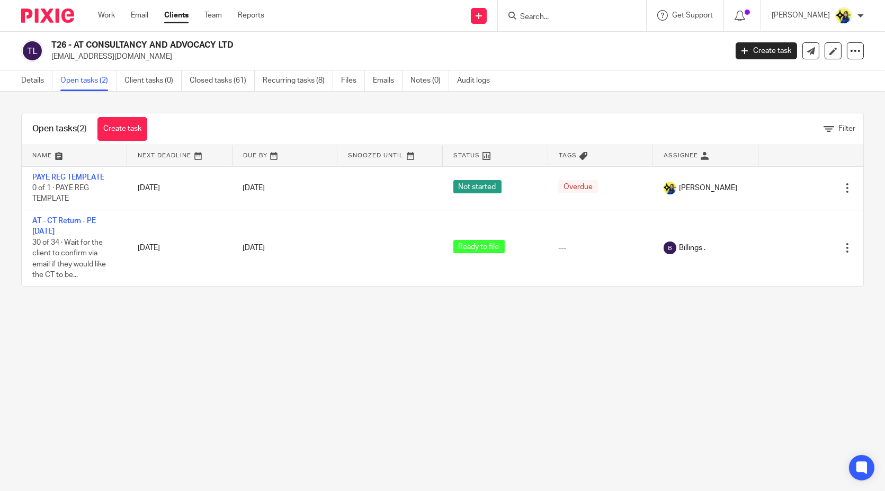
click at [393, 417] on main "T26 - AT CONSULTANCY AND ADVOCACY LTD asanjia@yahoo.com Create task Update from…" at bounding box center [442, 245] width 885 height 491
click at [199, 338] on main "T26 - AT CONSULTANCY AND ADVOCACY LTD asanjia@yahoo.com Create task Update from…" at bounding box center [442, 245] width 885 height 491
click at [39, 79] on link "Details" at bounding box center [36, 80] width 31 height 21
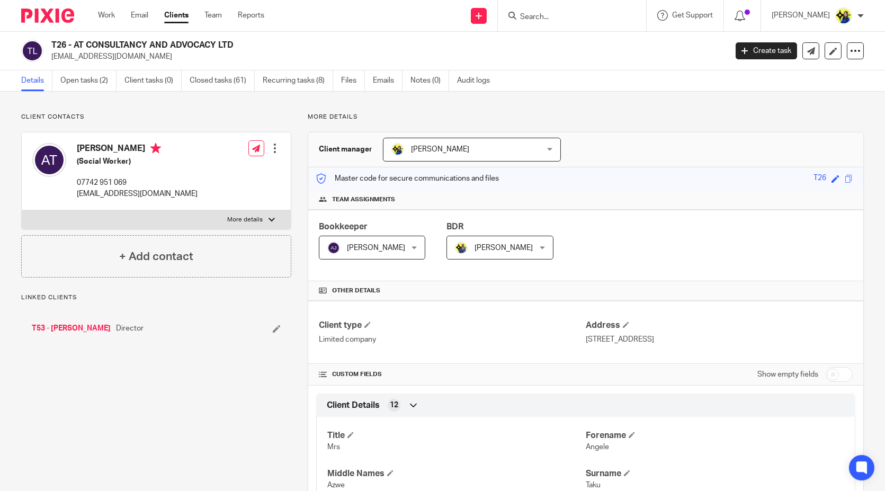
drag, startPoint x: 47, startPoint y: 44, endPoint x: 253, endPoint y: 48, distance: 206.1
click at [253, 48] on div "T26 - AT CONSULTANCY AND ADVOCACY LTD [EMAIL_ADDRESS][DOMAIN_NAME]" at bounding box center [370, 51] width 699 height 22
copy h2 "T26 - AT CONSULTANCY AND ADVOCACY LTD"
